Goal: Task Accomplishment & Management: Manage account settings

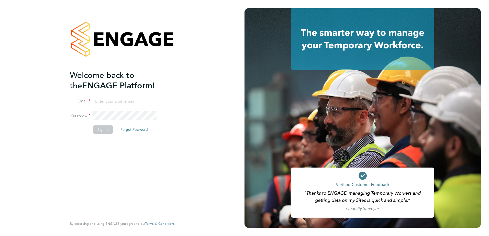
type input "[PERSON_NAME][EMAIL_ADDRESS][DOMAIN_NAME]"
click at [104, 132] on button "Sign In" at bounding box center [102, 129] width 19 height 8
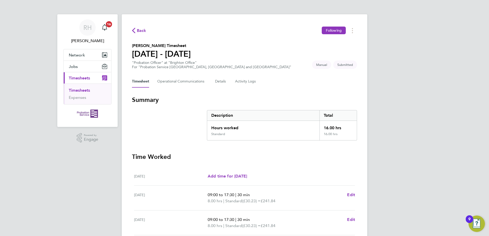
click at [386, 121] on div "RH [PERSON_NAME] Notifications 16 Applications: Network Sites Jobs Placements C…" at bounding box center [244, 177] width 489 height 355
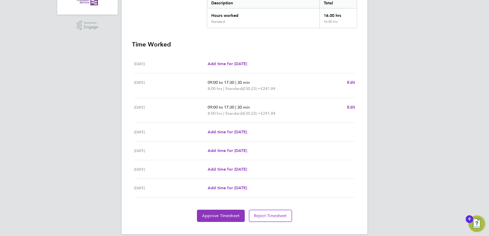
scroll to position [119, 0]
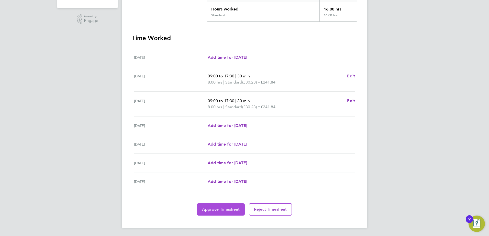
click at [229, 208] on span "Approve Timesheet" at bounding box center [221, 209] width 38 height 5
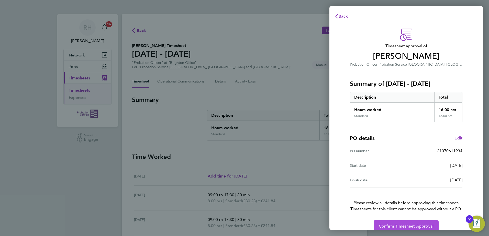
click at [396, 223] on button "Confirm Timesheet Approval" at bounding box center [405, 226] width 65 height 12
